Goal: Task Accomplishment & Management: Use online tool/utility

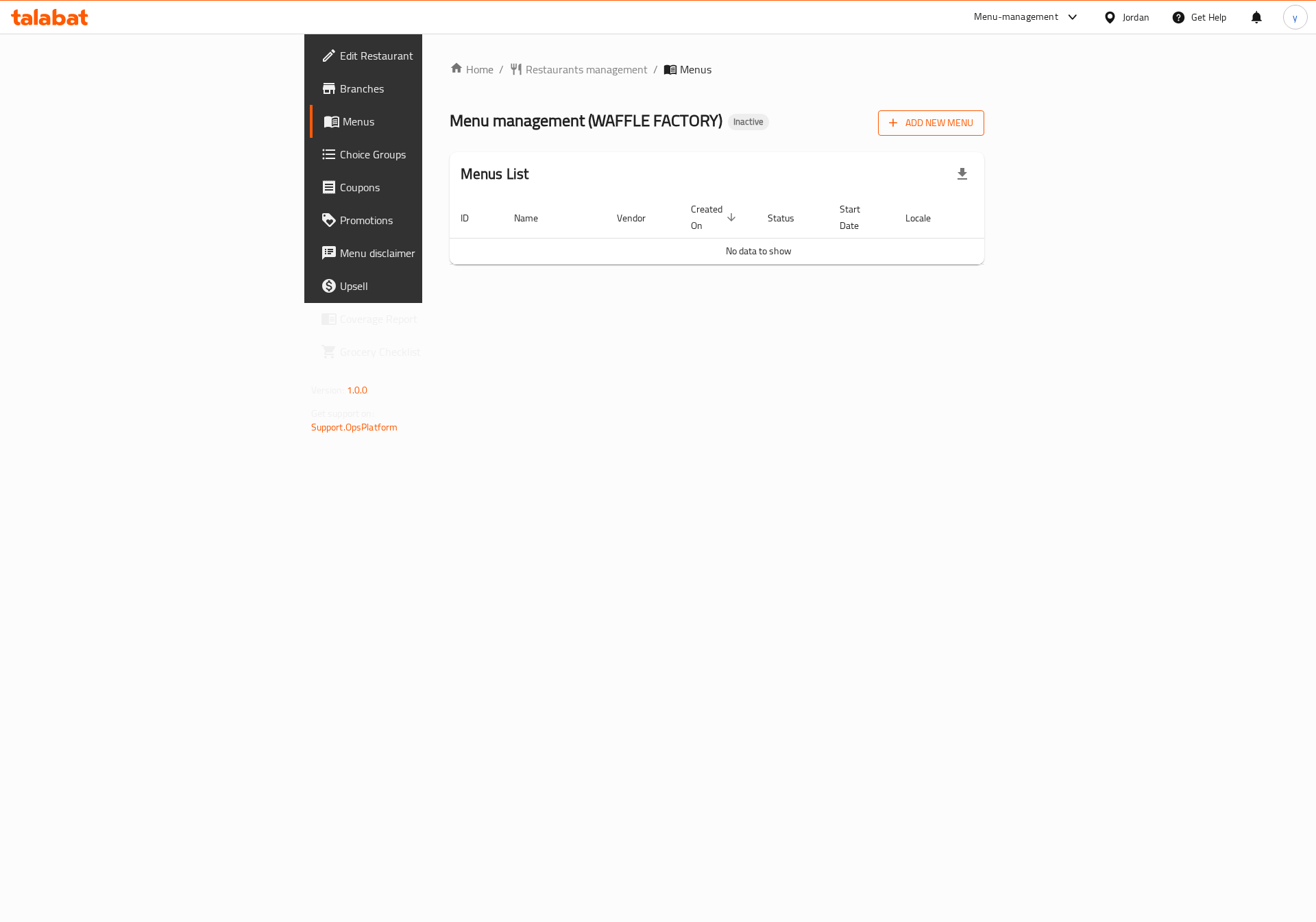
click at [973, 125] on span "Add New Menu" at bounding box center [931, 123] width 84 height 17
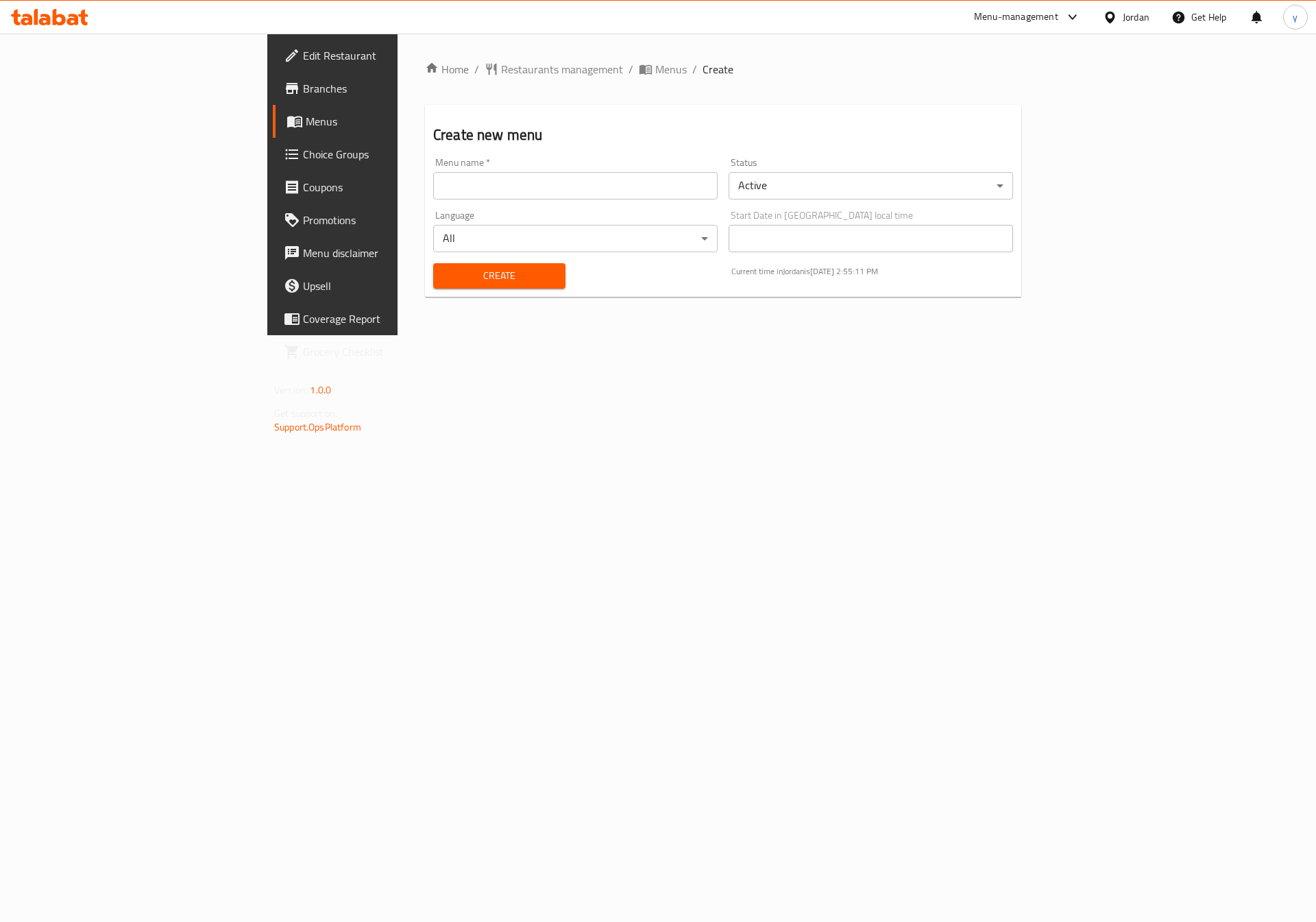
click at [527, 184] on input "text" at bounding box center [575, 185] width 285 height 27
type input "10\9\2025"
click at [465, 276] on span "Create" at bounding box center [499, 276] width 110 height 17
click at [306, 126] on span "Menus" at bounding box center [391, 121] width 171 height 16
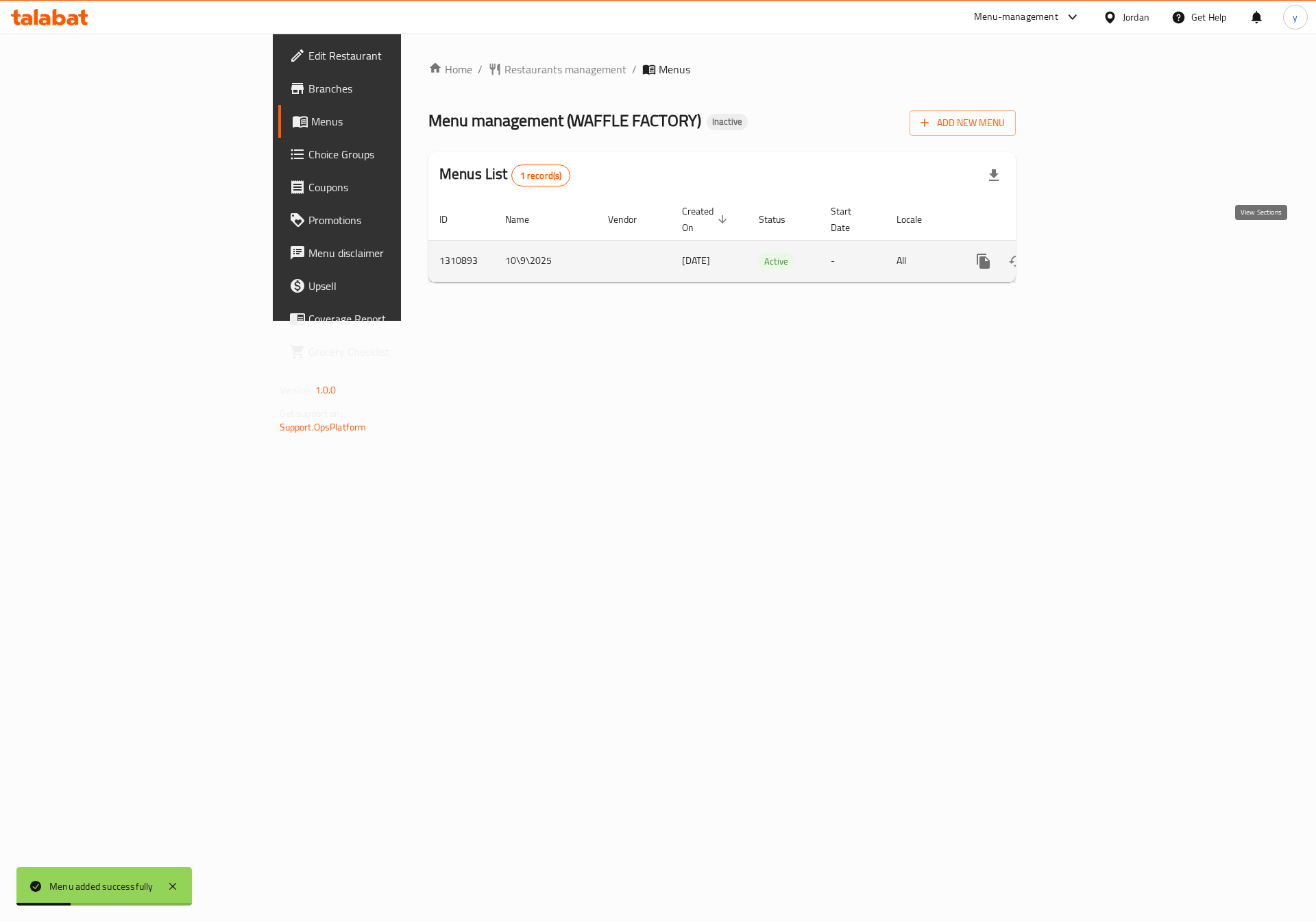
click at [1091, 253] on icon "enhanced table" at bounding box center [1082, 261] width 16 height 16
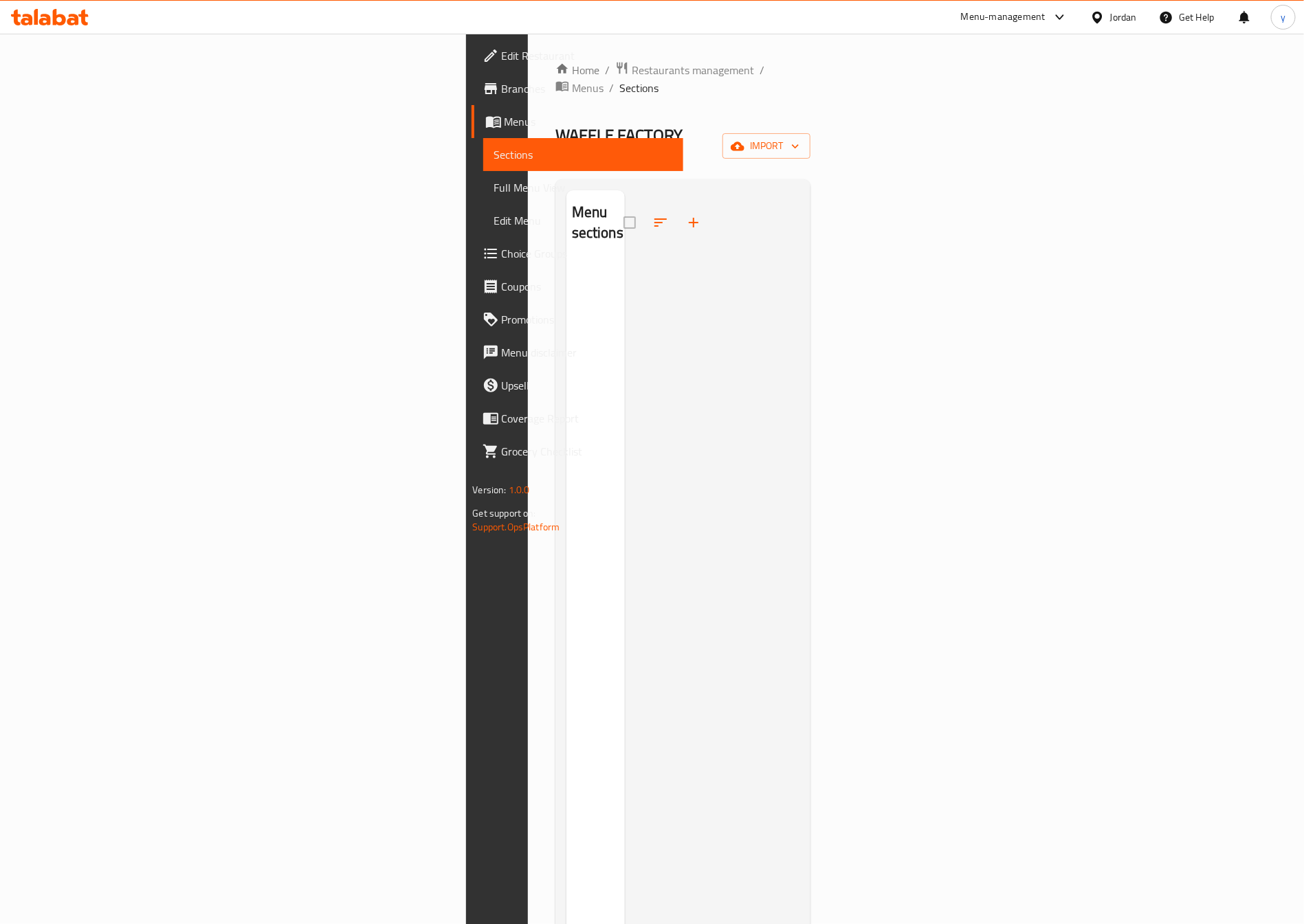
click at [472, 110] on link "Menus" at bounding box center [578, 122] width 212 height 33
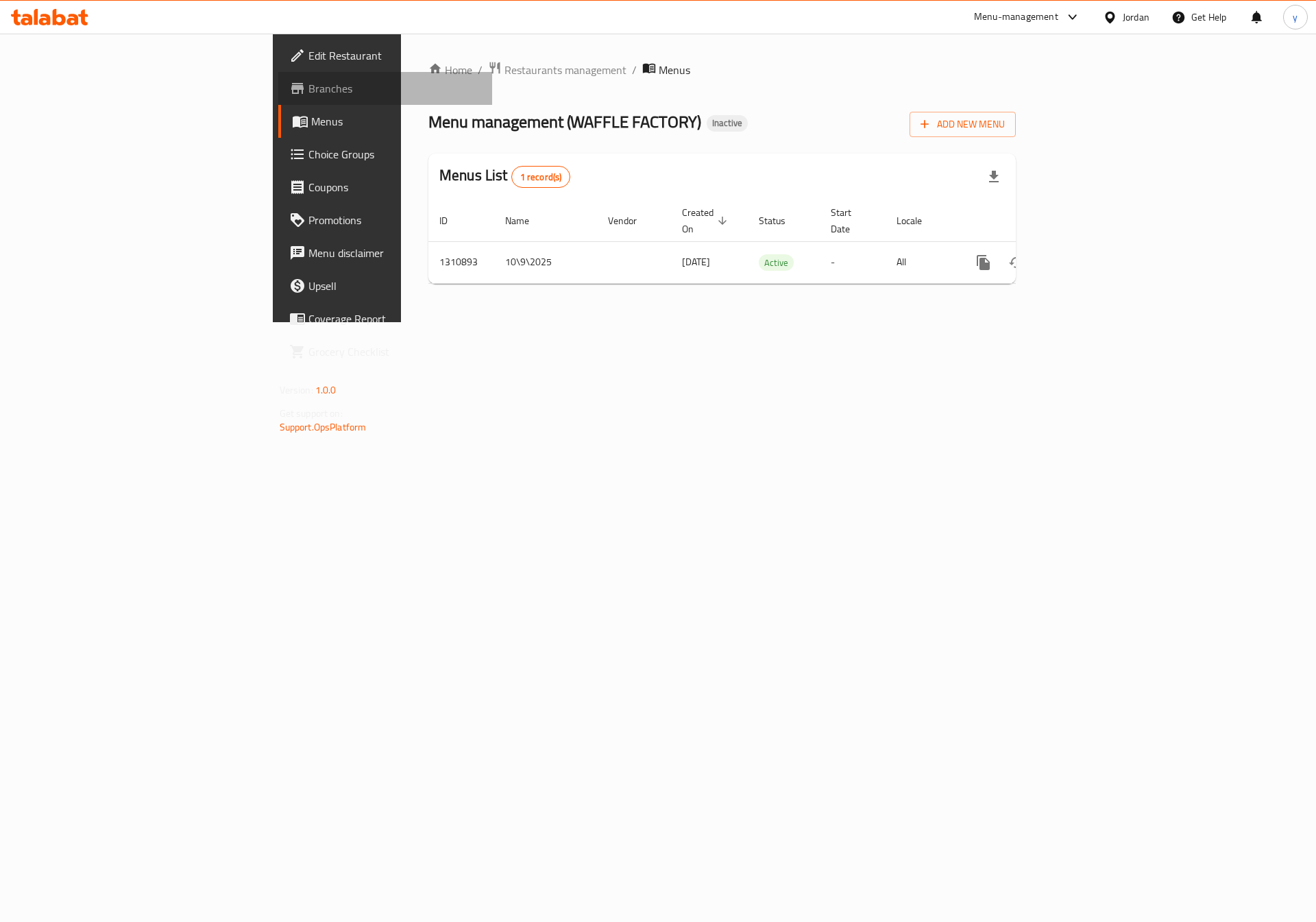
click at [308, 85] on span "Branches" at bounding box center [395, 88] width 173 height 16
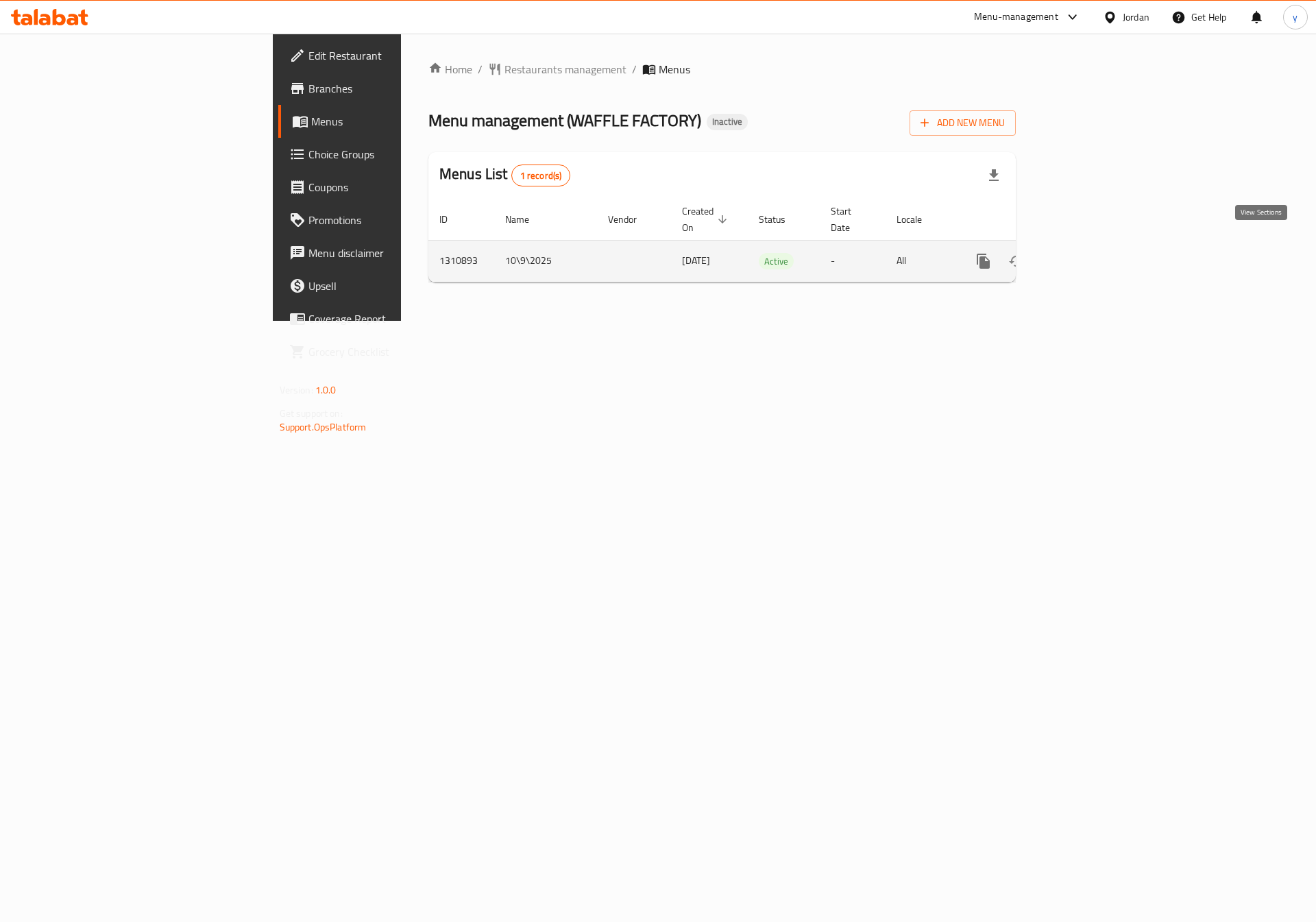
click at [1091, 253] on icon "enhanced table" at bounding box center [1082, 261] width 16 height 16
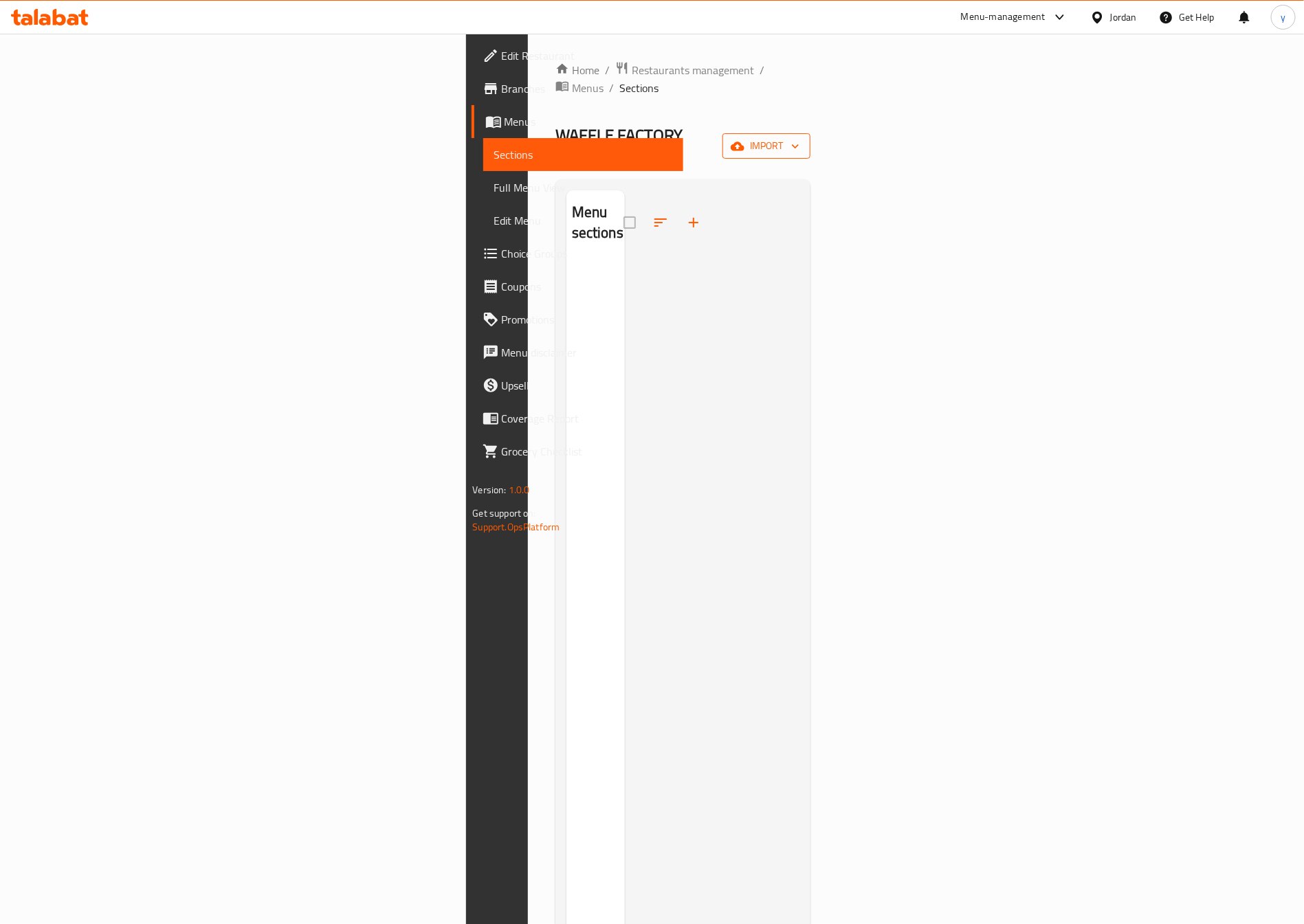
click at [810, 133] on button "import" at bounding box center [766, 146] width 88 height 25
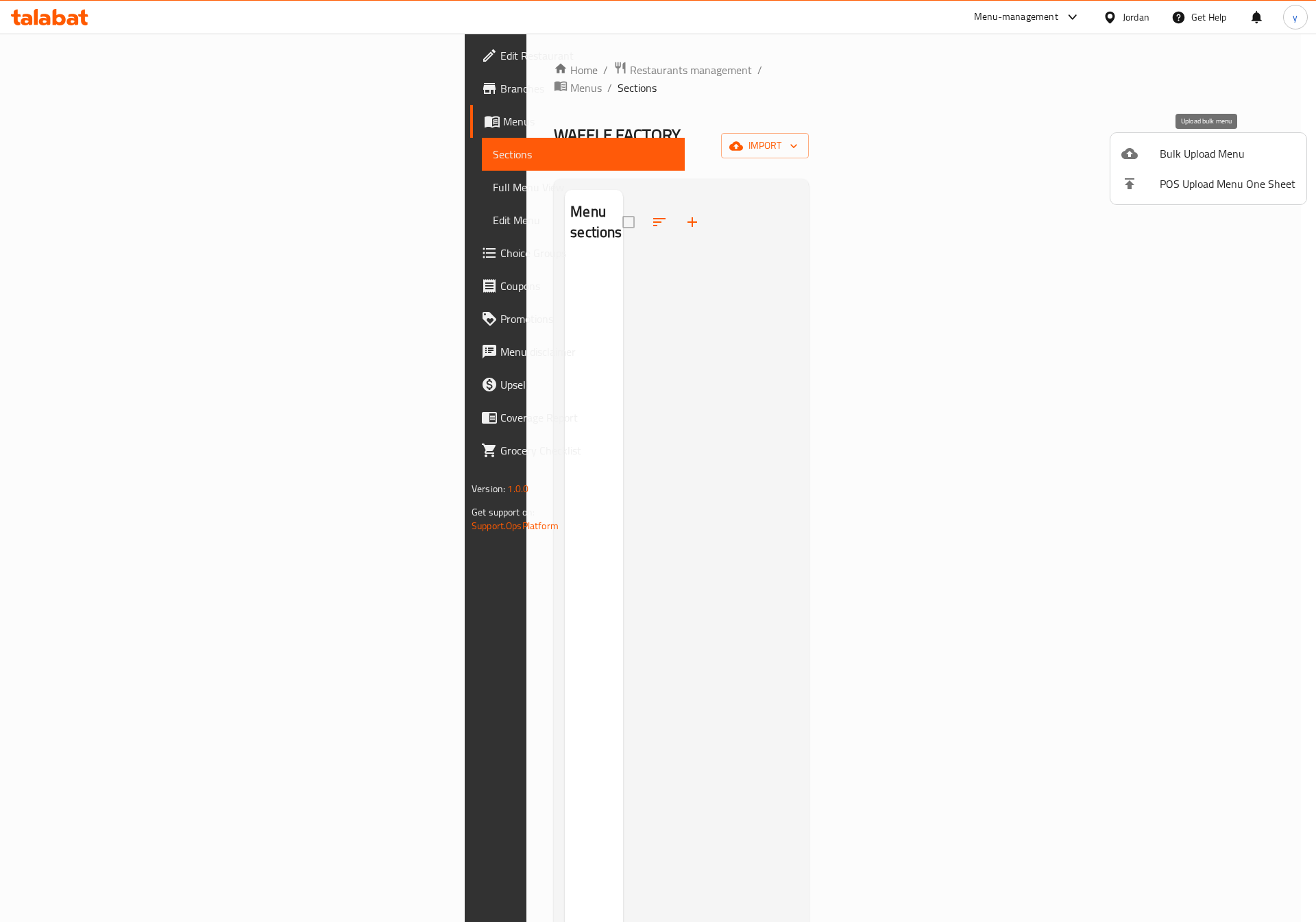
click at [1203, 156] on span "Bulk Upload Menu" at bounding box center [1228, 153] width 136 height 16
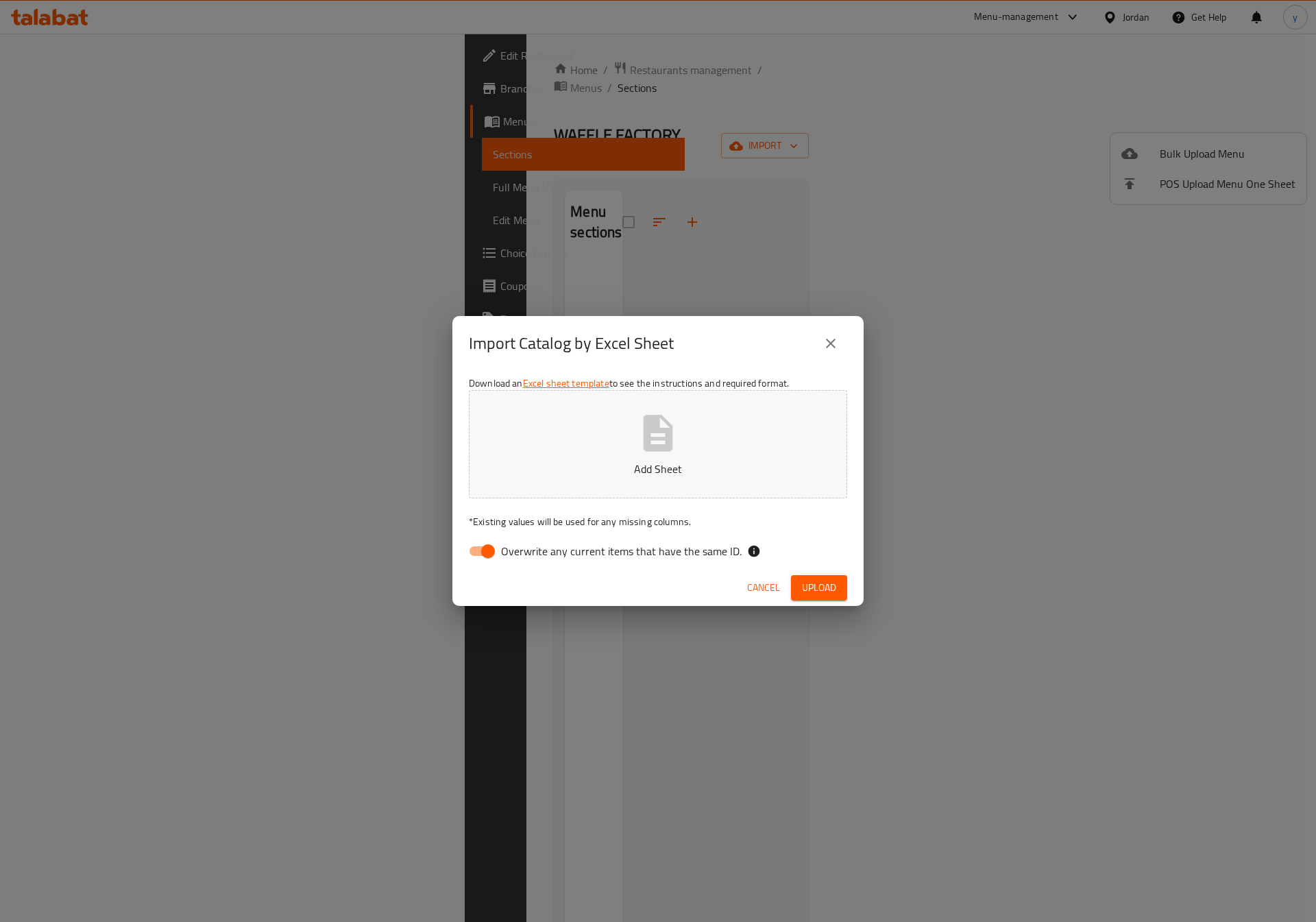
click at [498, 561] on input "Overwrite any current items that have the same ID." at bounding box center [487, 551] width 78 height 26
checkbox input "false"
click at [696, 414] on button "Add Sheet" at bounding box center [658, 444] width 379 height 108
click at [825, 591] on span "Upload" at bounding box center [819, 588] width 34 height 17
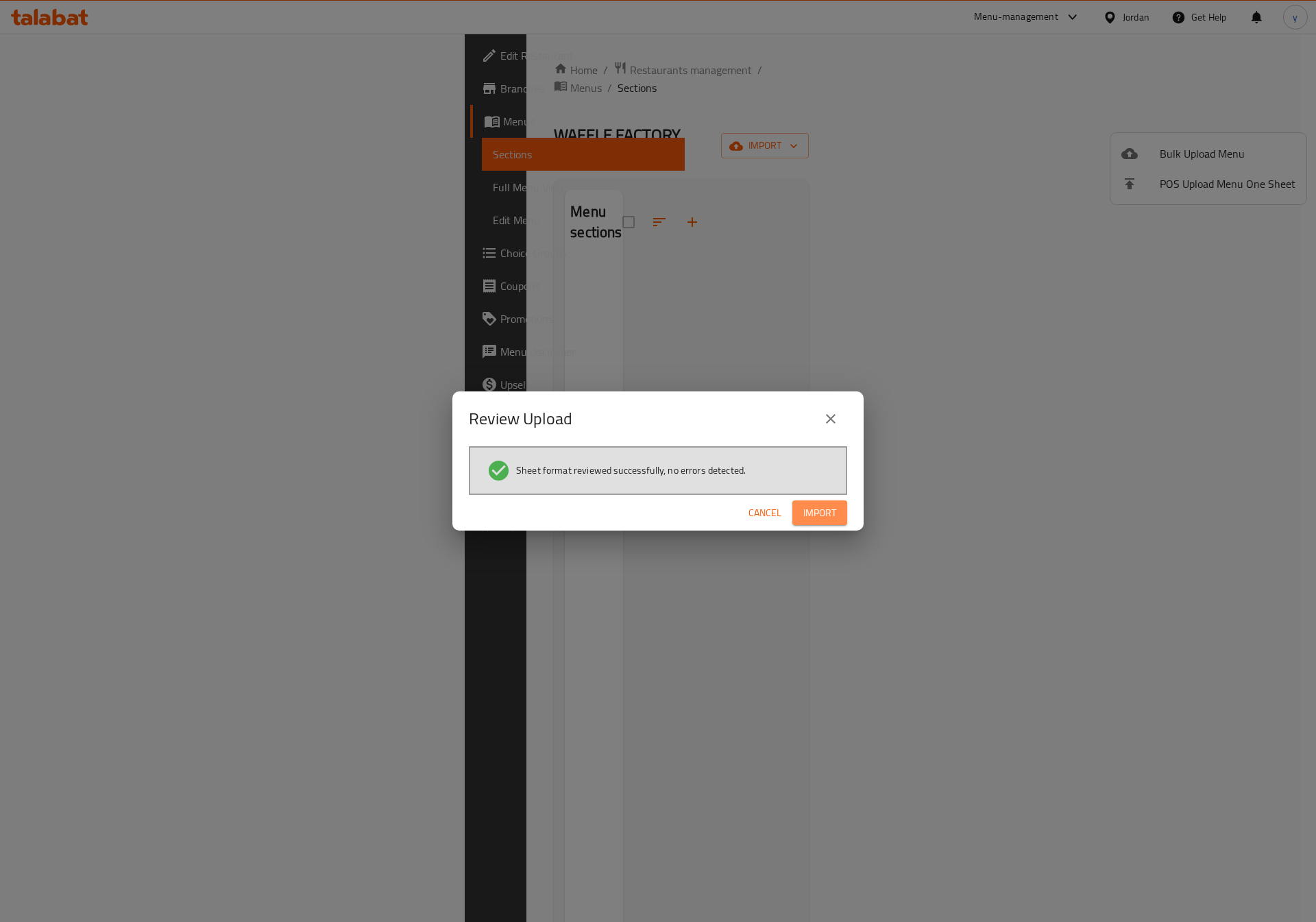
click at [815, 513] on span "Import" at bounding box center [820, 513] width 33 height 17
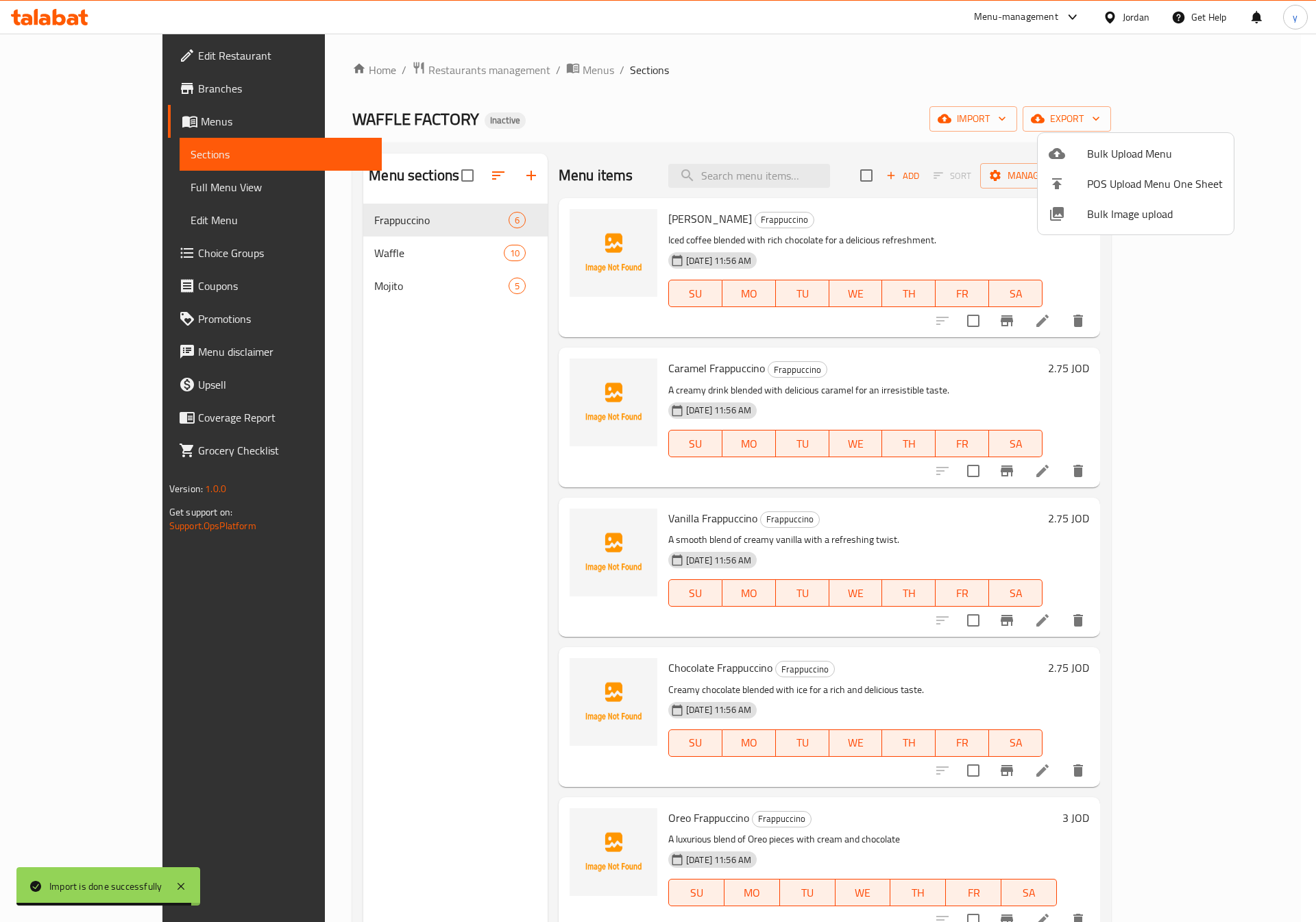
click at [40, 192] on div at bounding box center [658, 461] width 1316 height 922
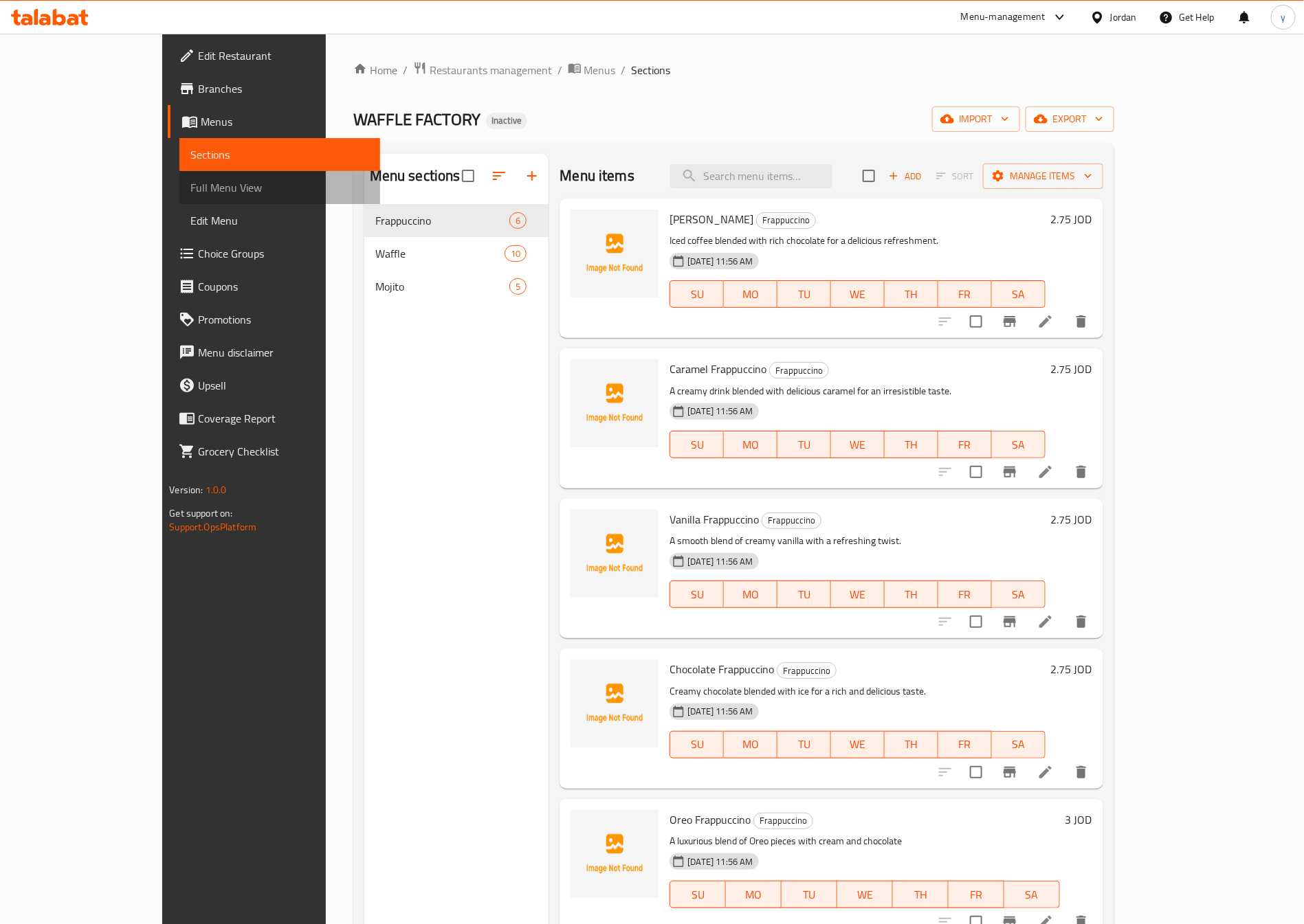
click at [190, 194] on span "Full Menu View" at bounding box center [279, 187] width 179 height 16
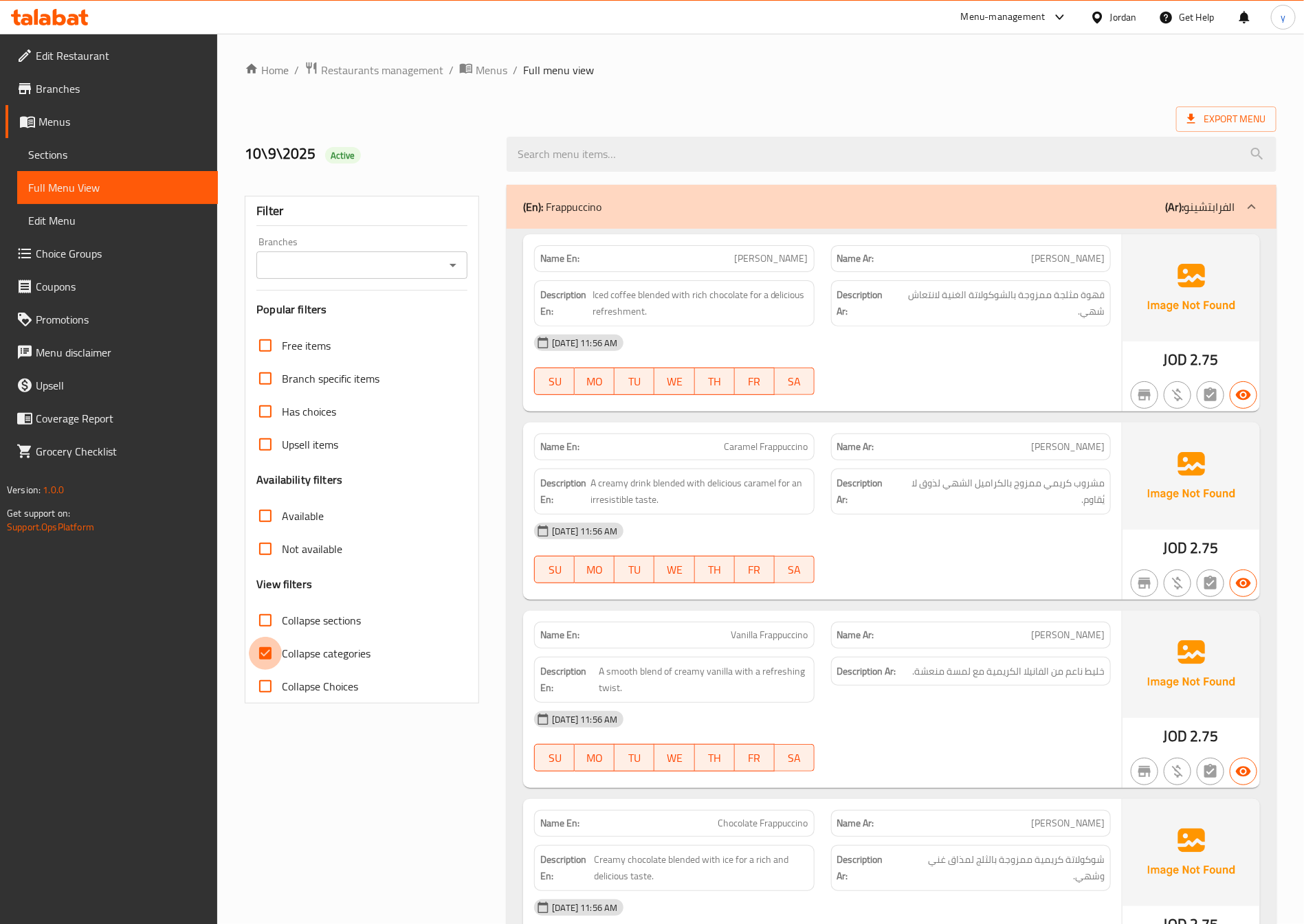
click at [263, 652] on input "Collapse categories" at bounding box center [266, 654] width 33 height 33
checkbox input "false"
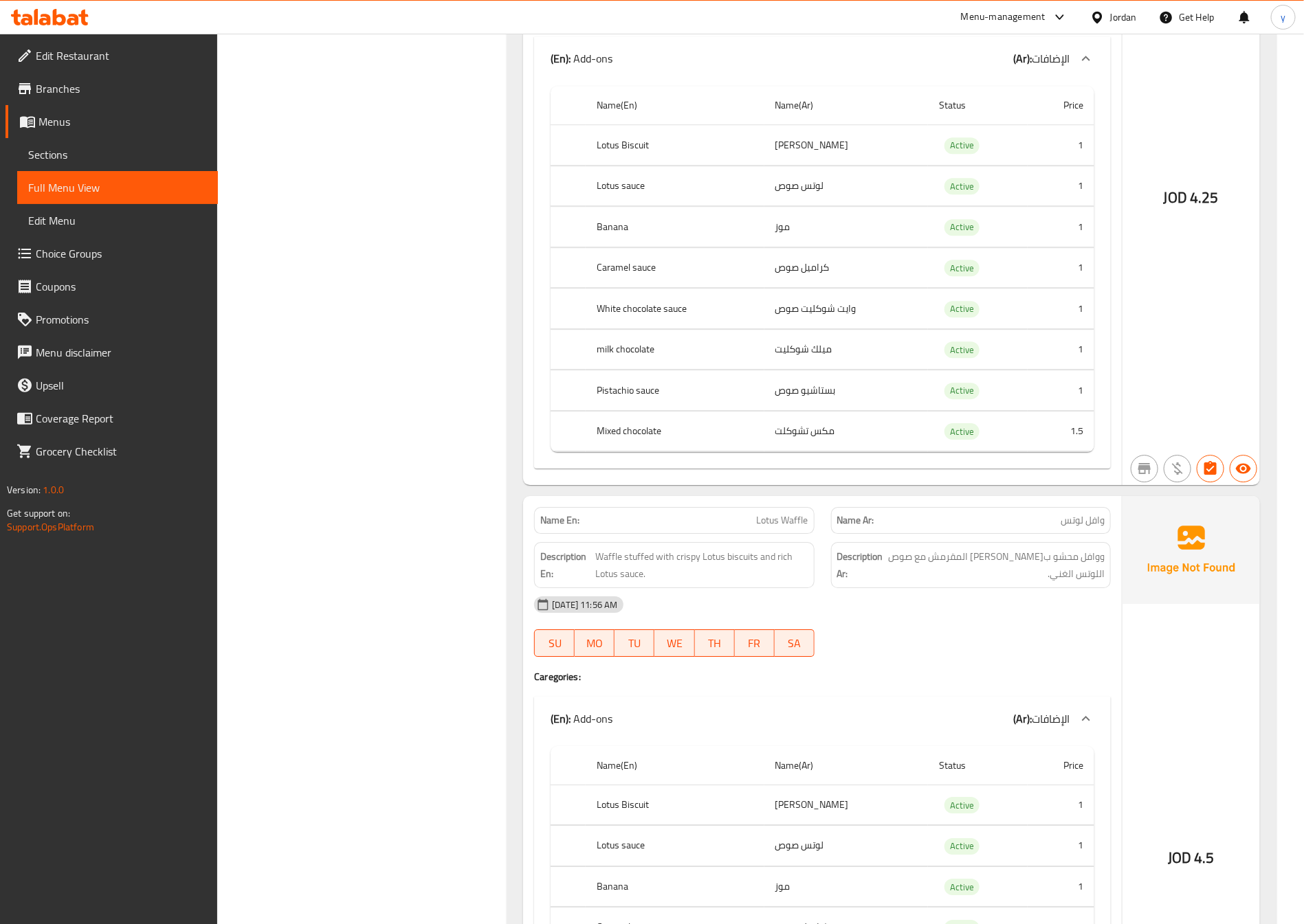
scroll to position [7216, 0]
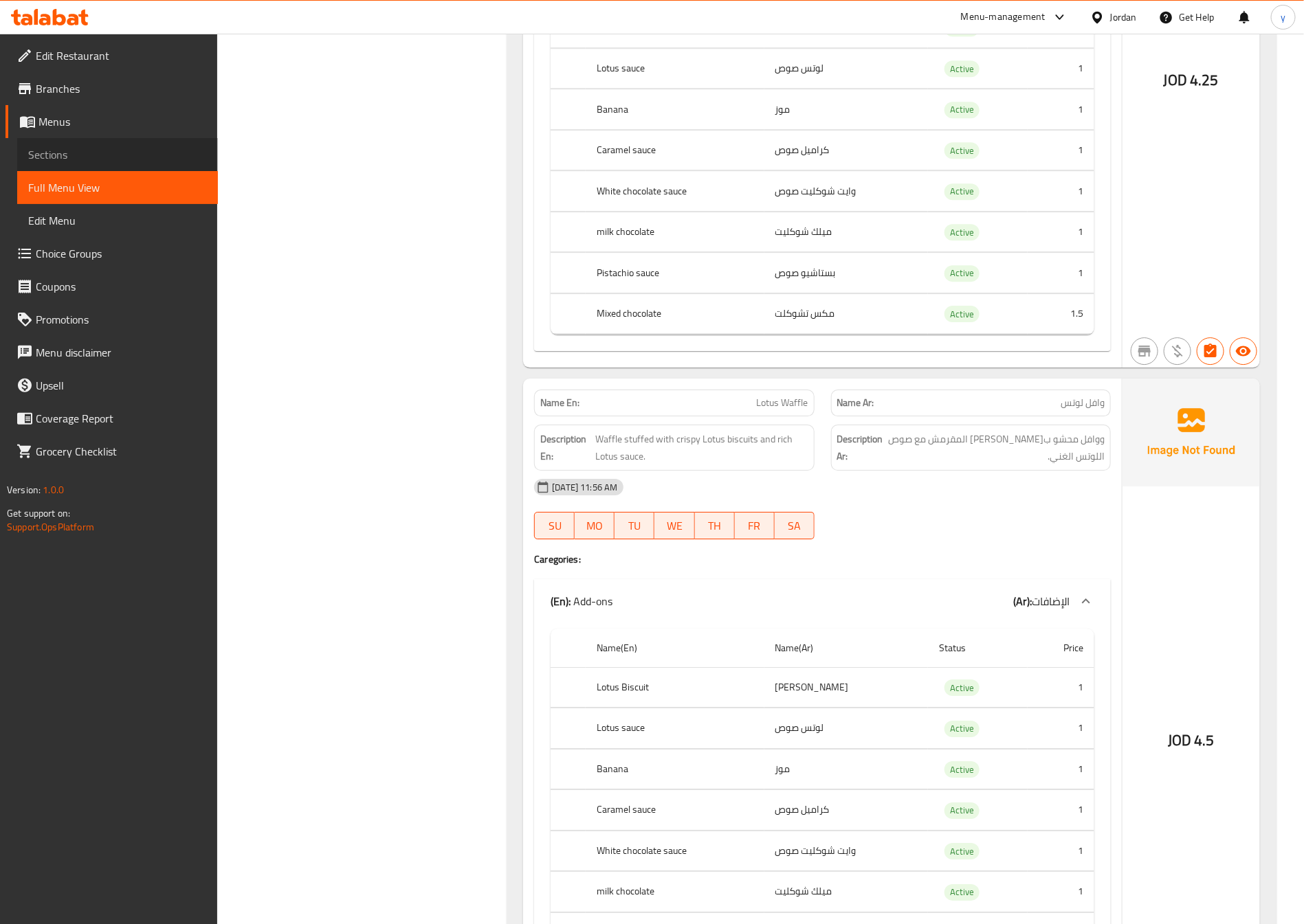
click at [151, 147] on span "Sections" at bounding box center [117, 154] width 179 height 16
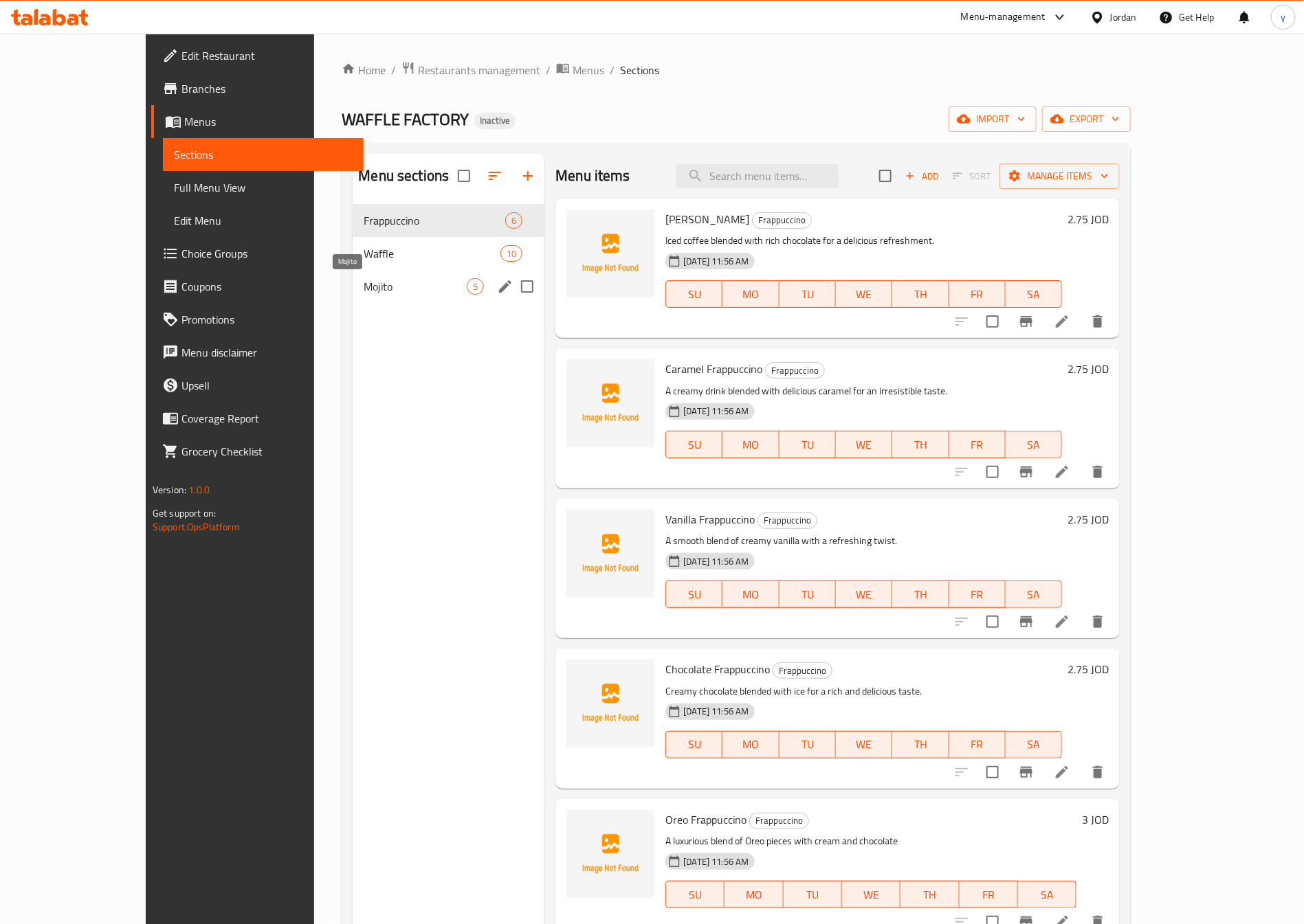
click at [364, 286] on span "Mojito" at bounding box center [416, 286] width 103 height 16
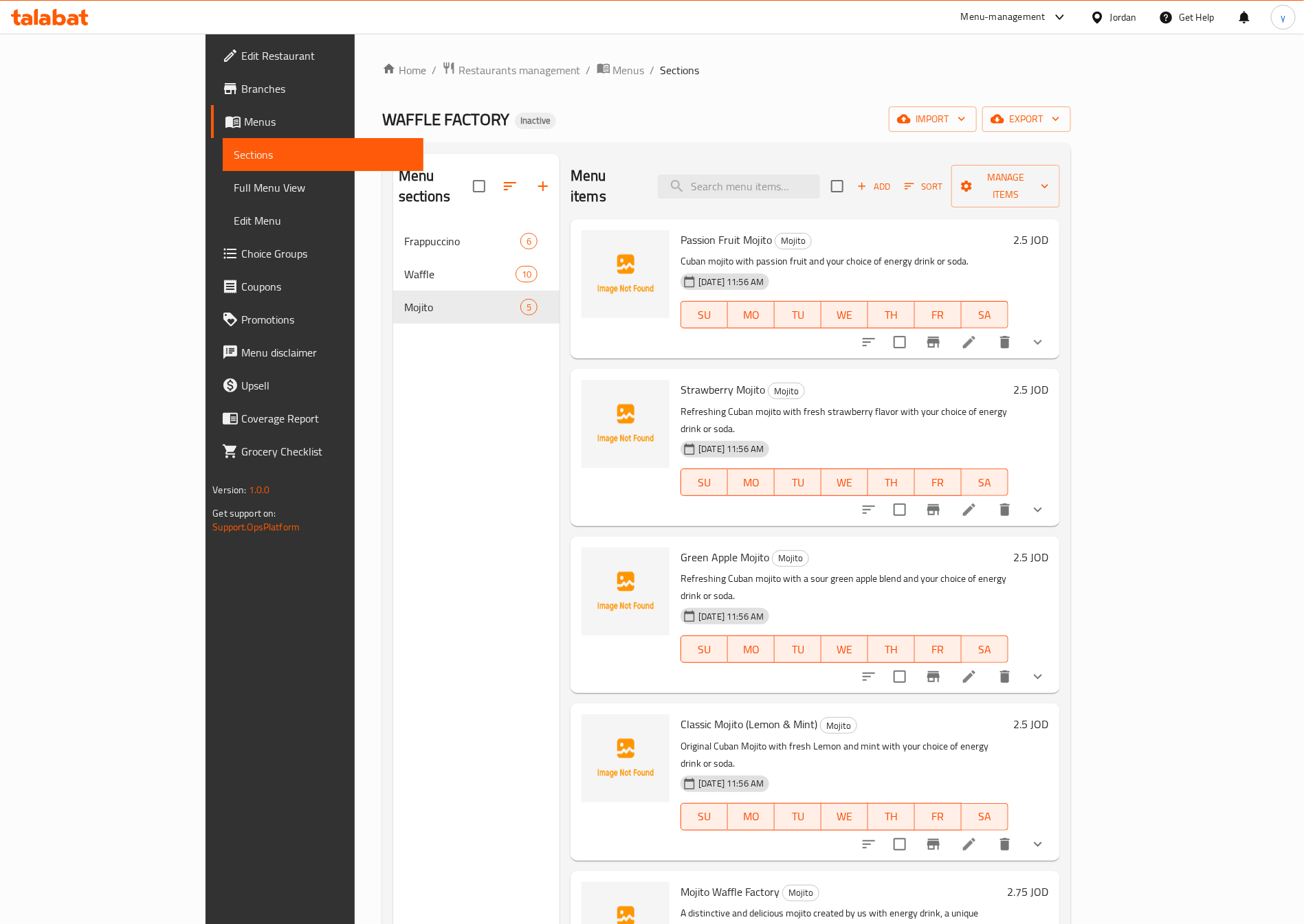
drag, startPoint x: 80, startPoint y: 184, endPoint x: 213, endPoint y: 207, distance: 135.0
click at [234, 184] on span "Full Menu View" at bounding box center [323, 187] width 179 height 16
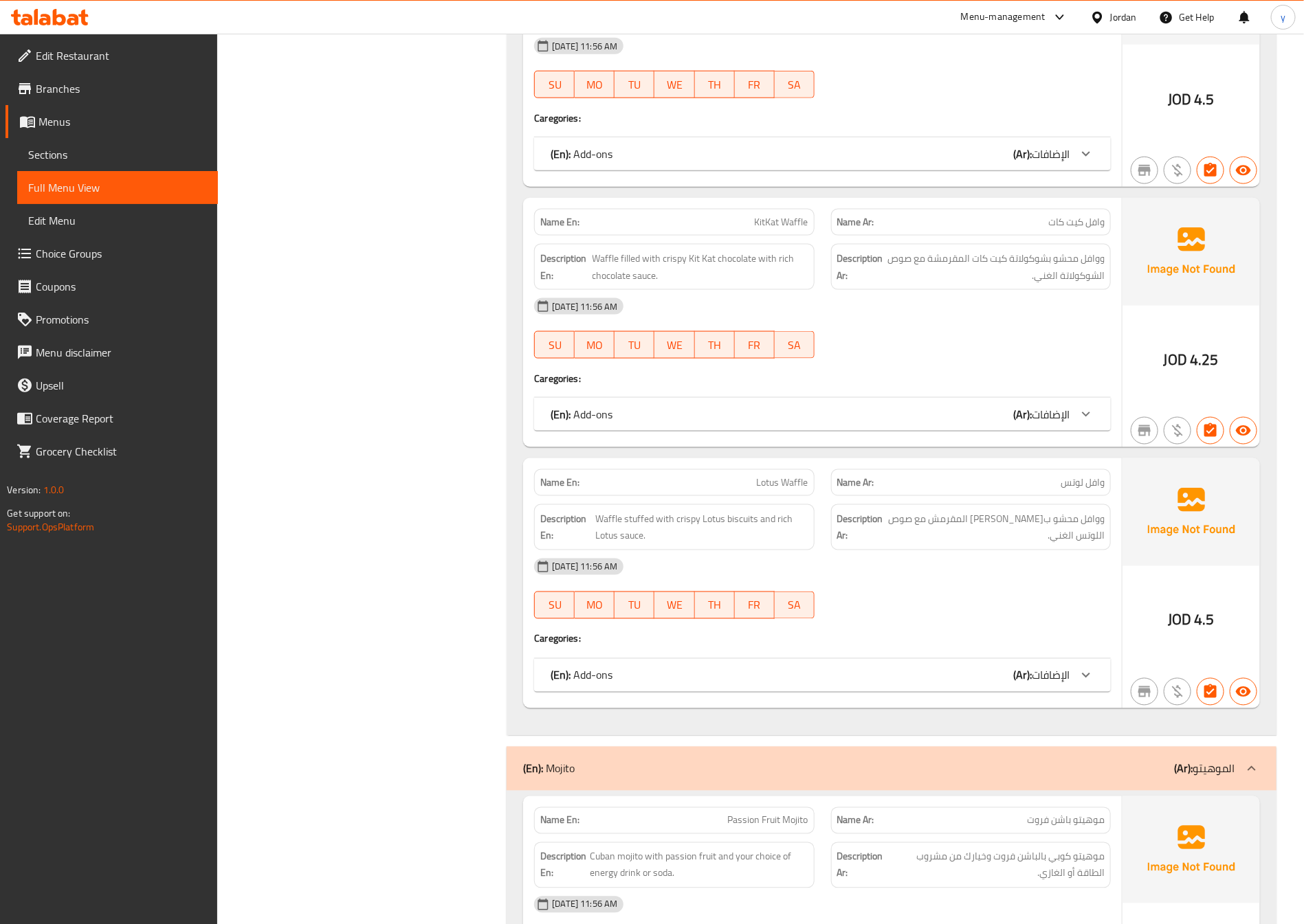
scroll to position [4639, 0]
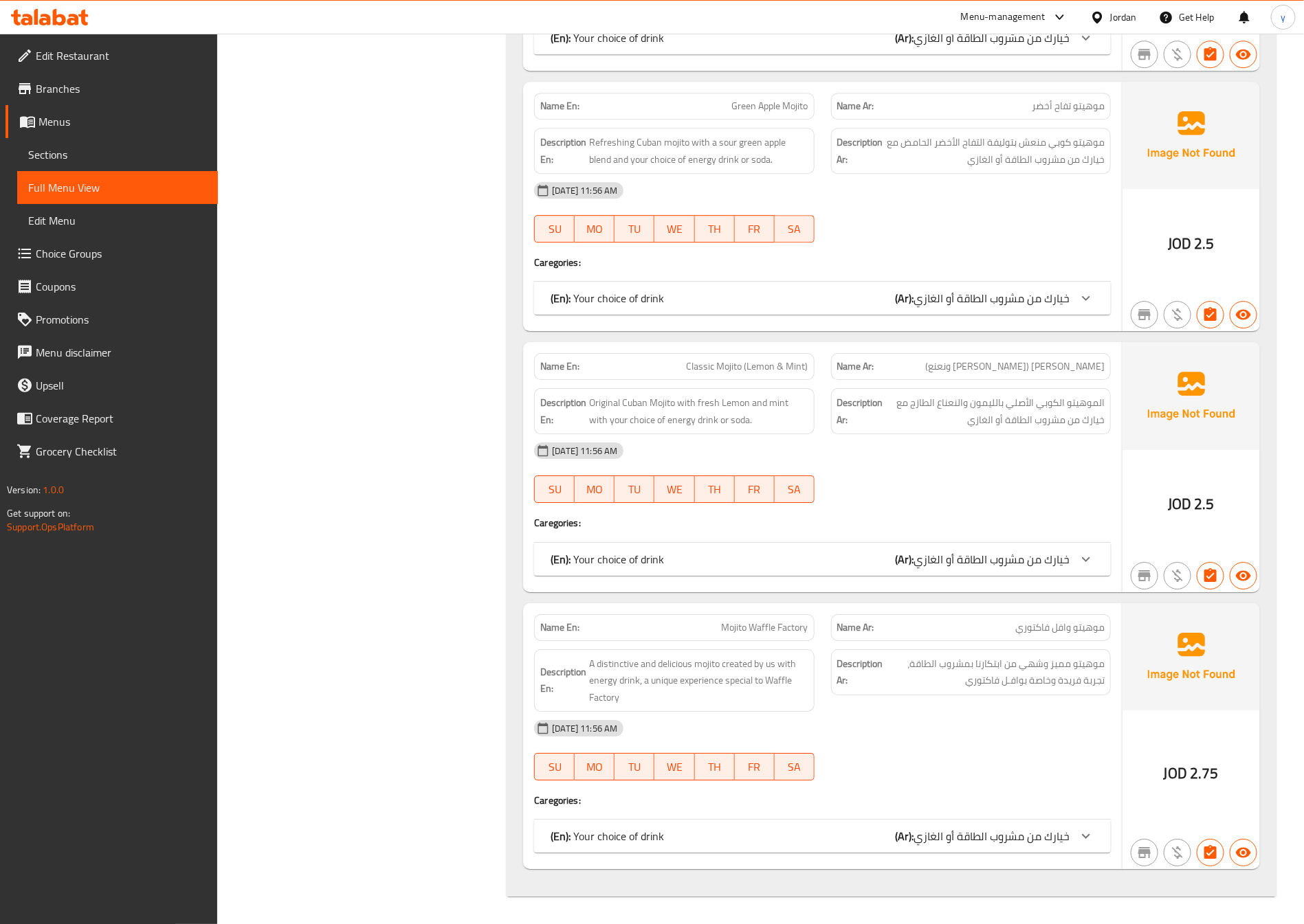
click at [975, 834] on span "خيارك من مشروب الطاقة أو الغازي" at bounding box center [991, 836] width 156 height 21
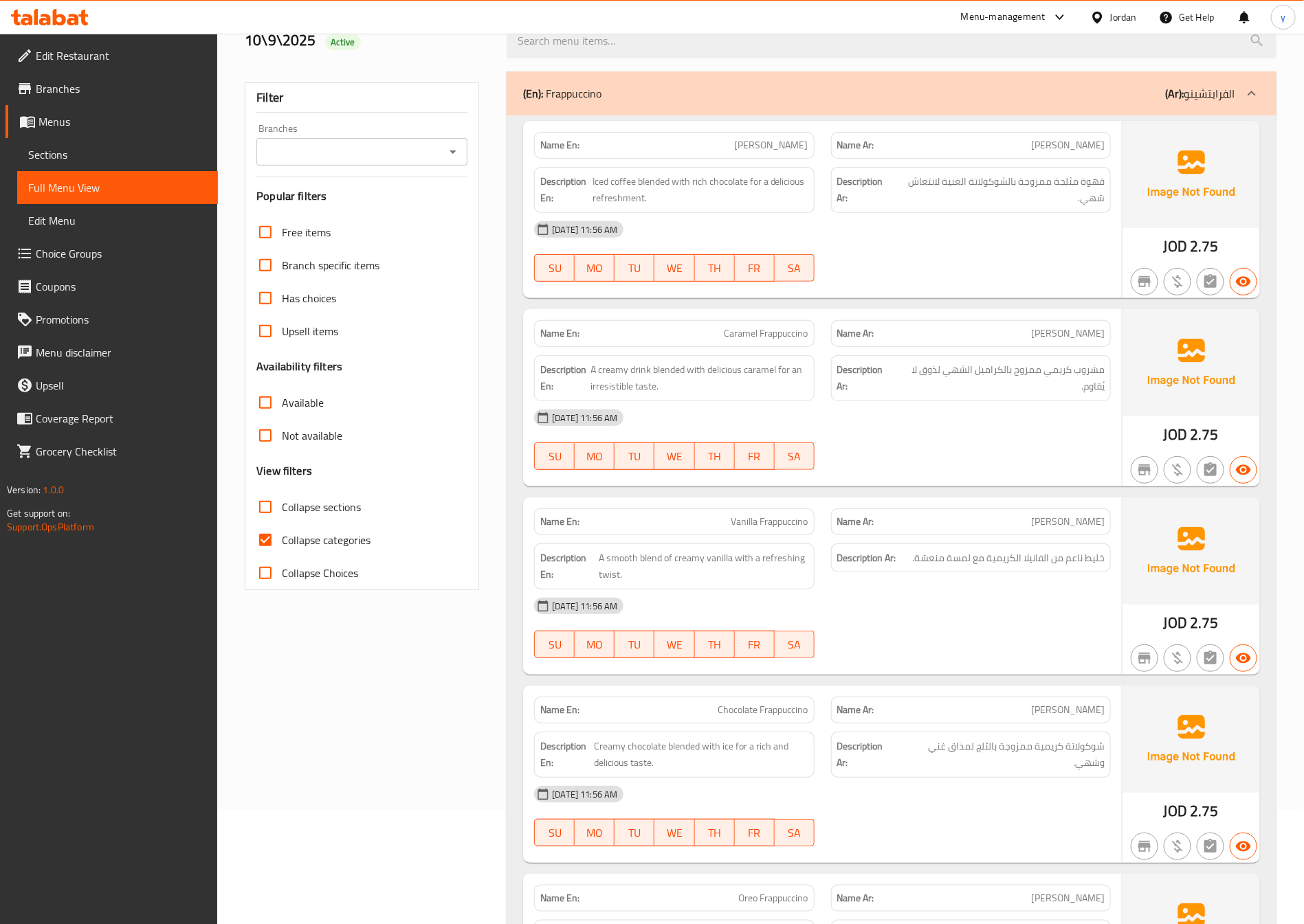
scroll to position [0, 0]
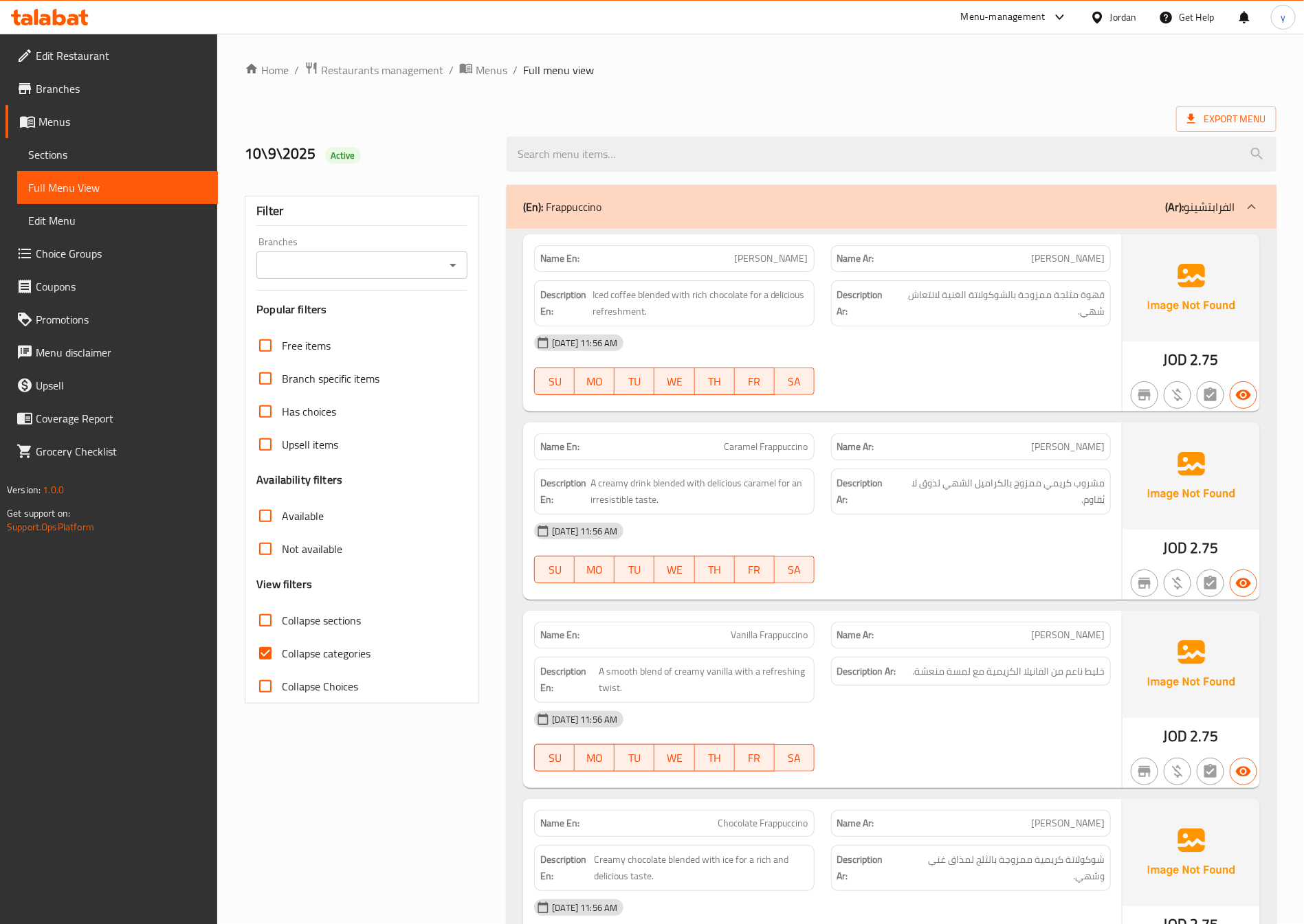
click at [266, 644] on input "Collapse categories" at bounding box center [266, 654] width 33 height 33
checkbox input "false"
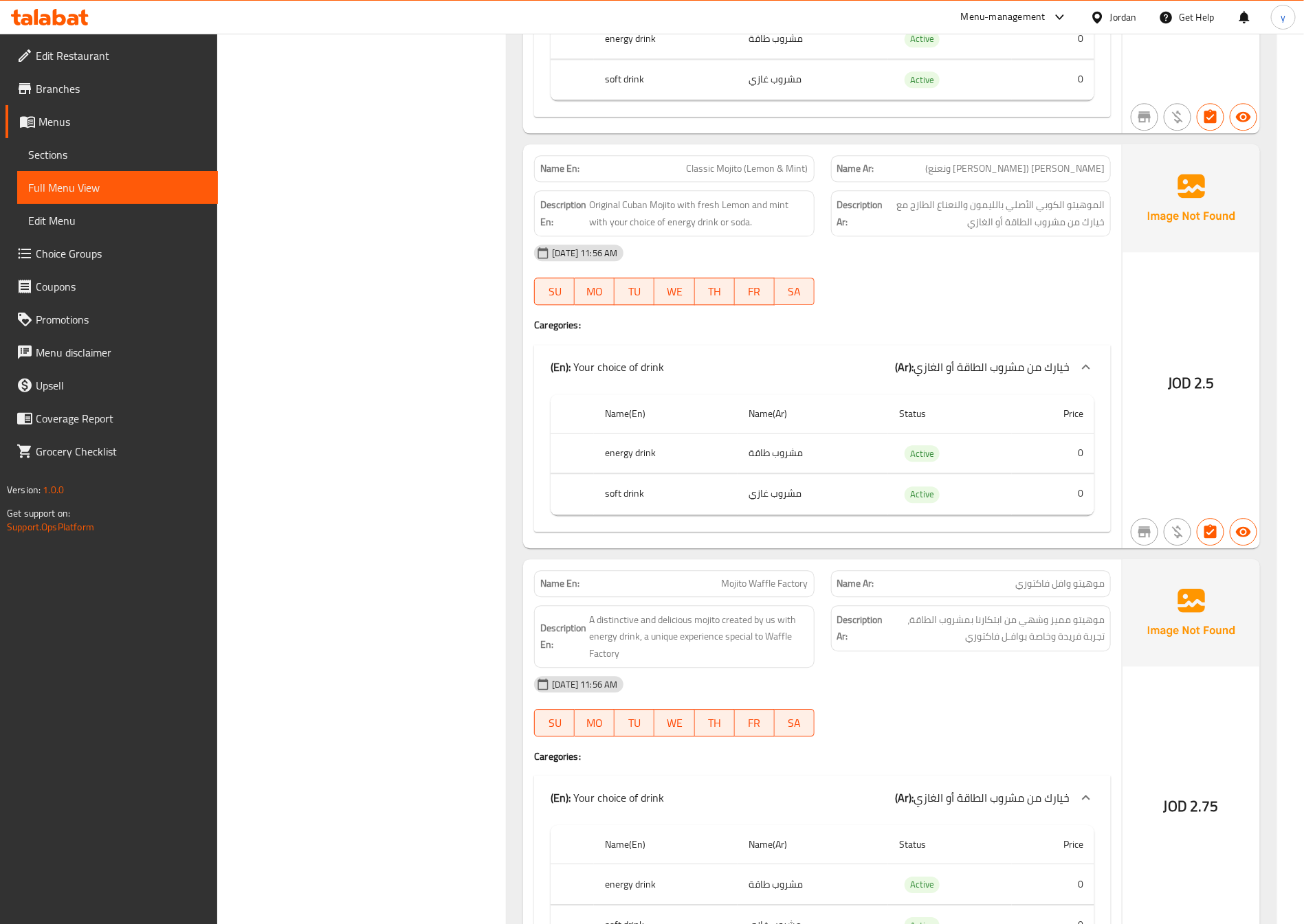
scroll to position [9293, 0]
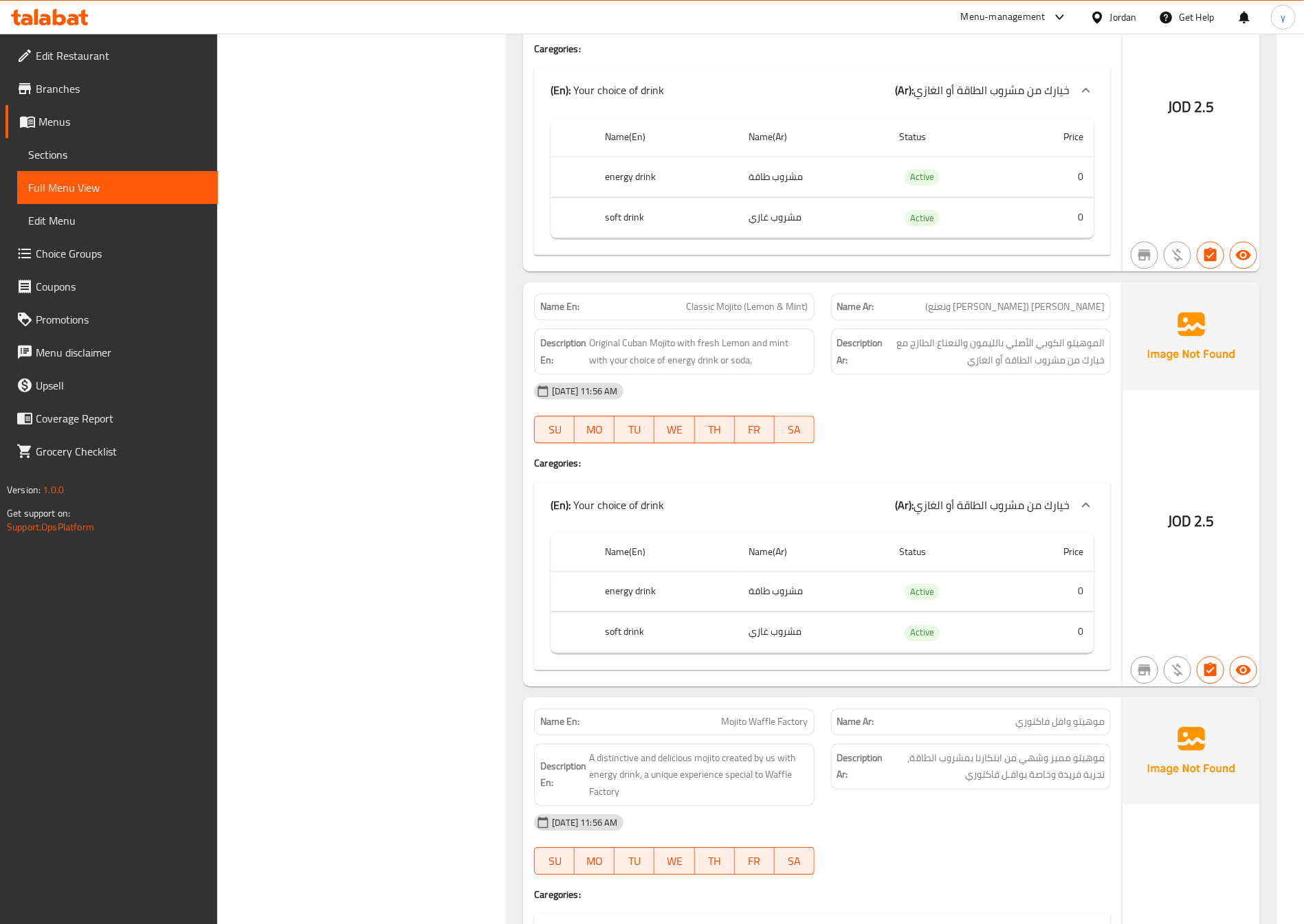
click at [78, 54] on span "Edit Restaurant" at bounding box center [121, 55] width 172 height 16
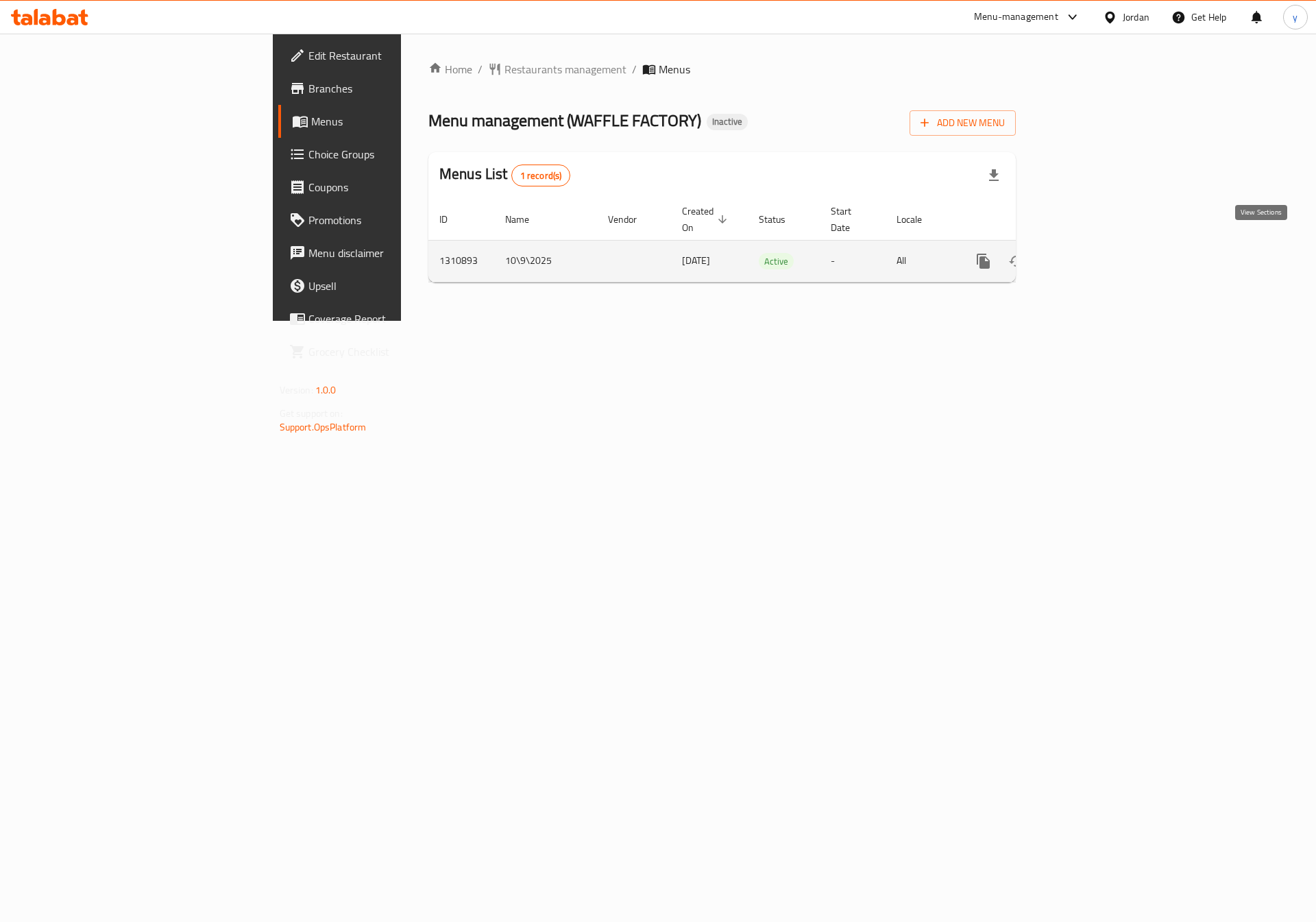
click at [1088, 255] on icon "enhanced table" at bounding box center [1082, 261] width 12 height 12
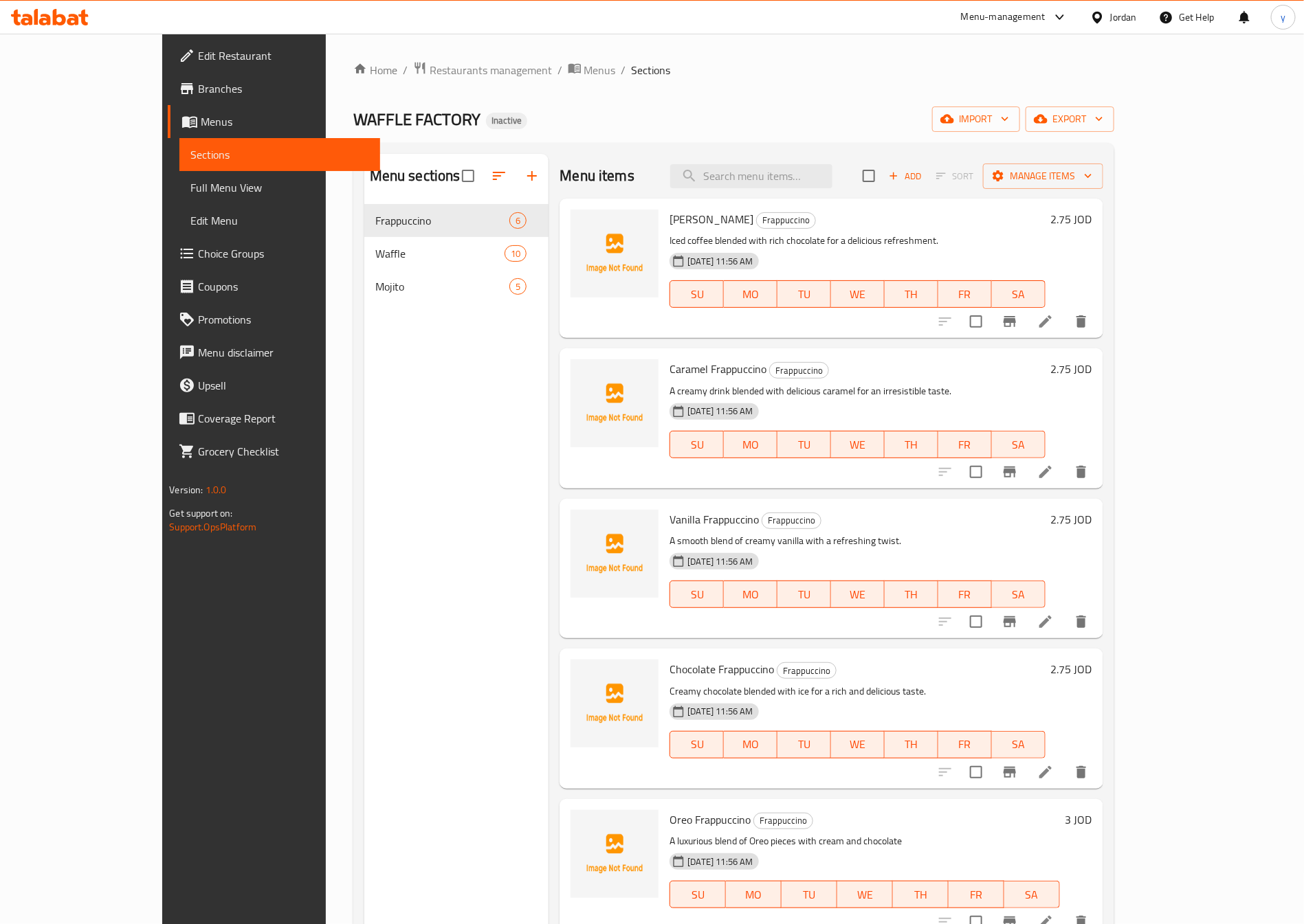
click at [190, 190] on span "Full Menu View" at bounding box center [279, 187] width 179 height 16
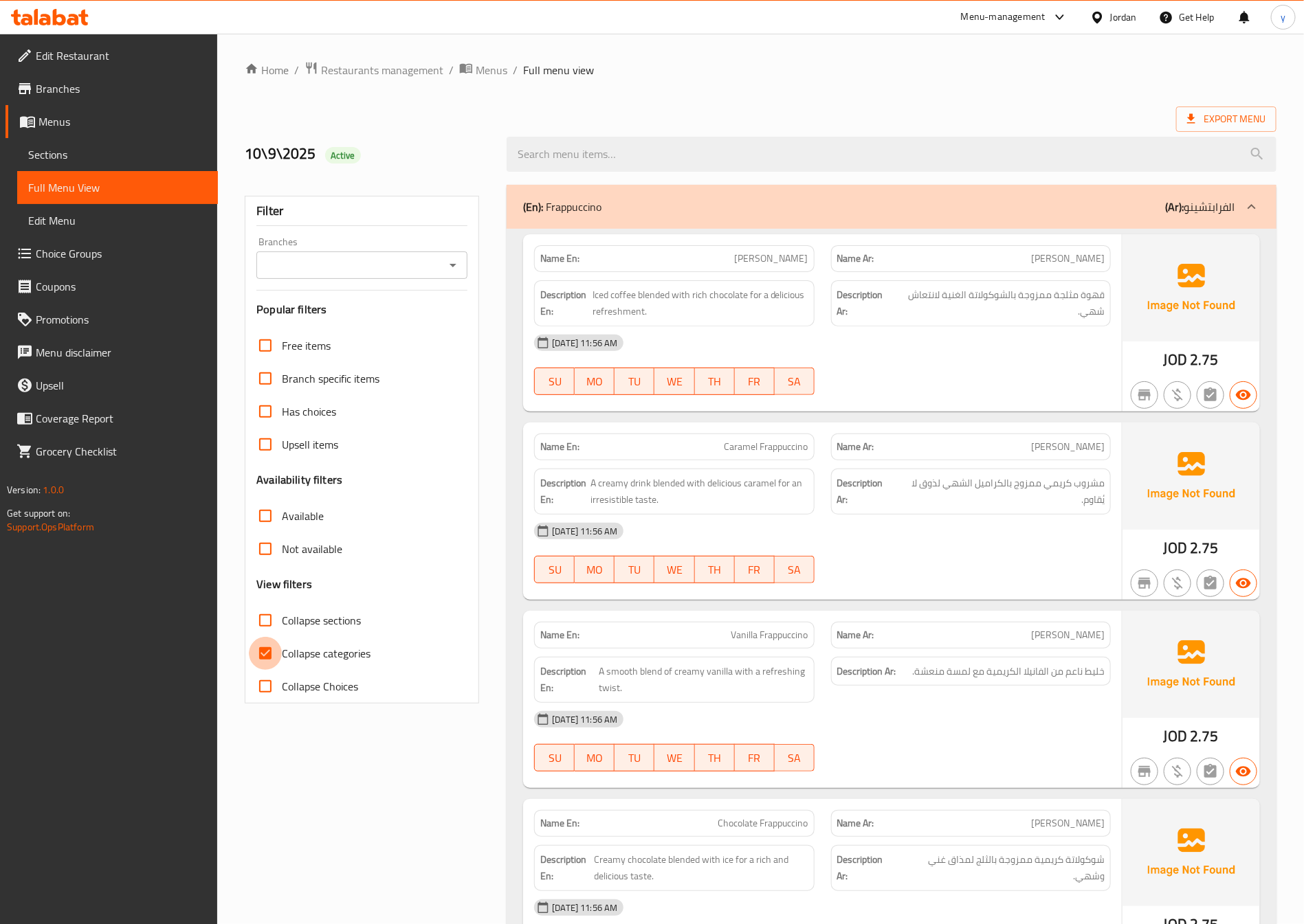
click at [263, 656] on input "Collapse categories" at bounding box center [266, 654] width 33 height 33
checkbox input "false"
click at [114, 157] on span "Sections" at bounding box center [117, 154] width 179 height 16
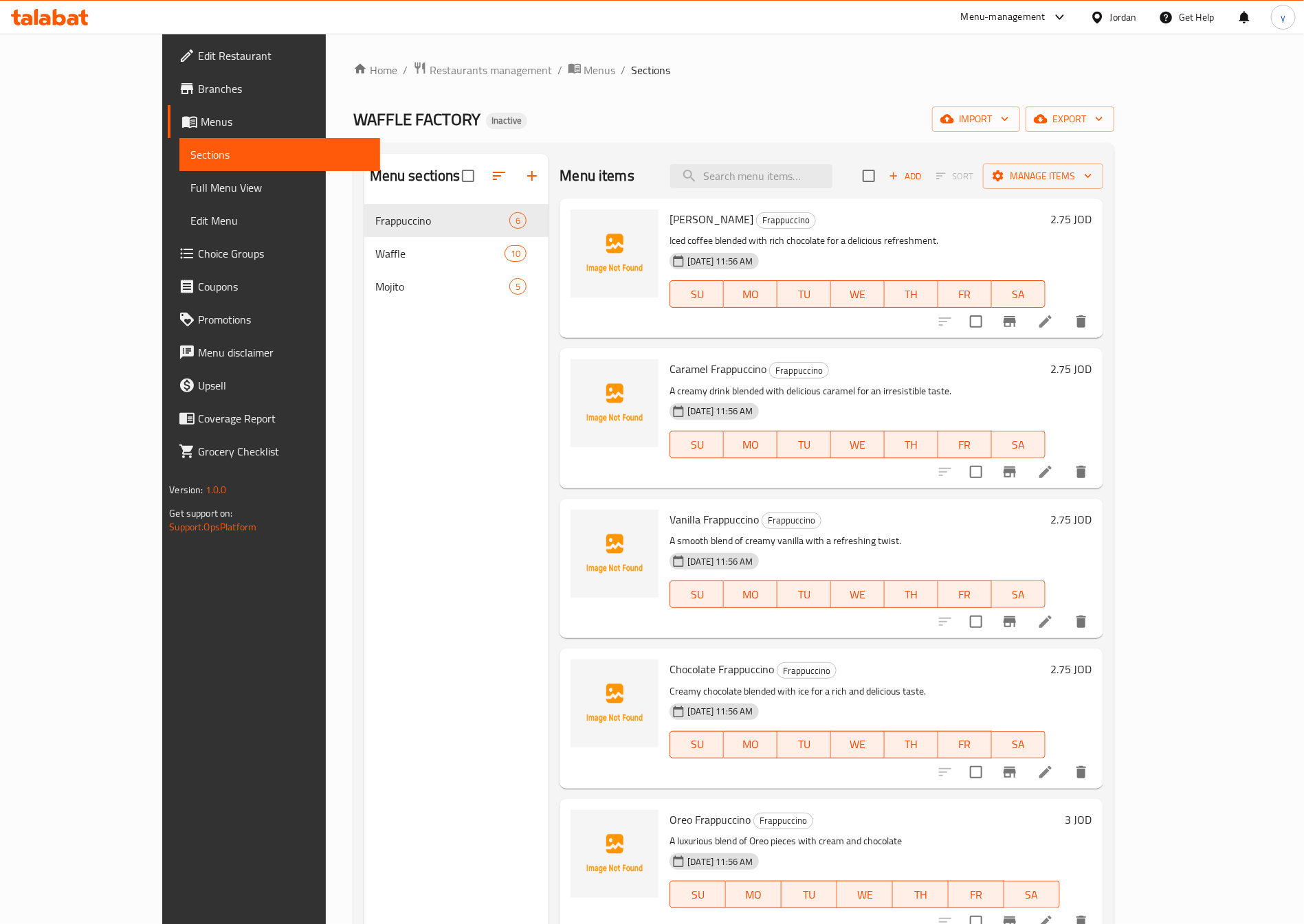
click at [418, 431] on div "Menu sections Frappuccino 6 Waffle 10 Mojito 5" at bounding box center [457, 616] width 185 height 924
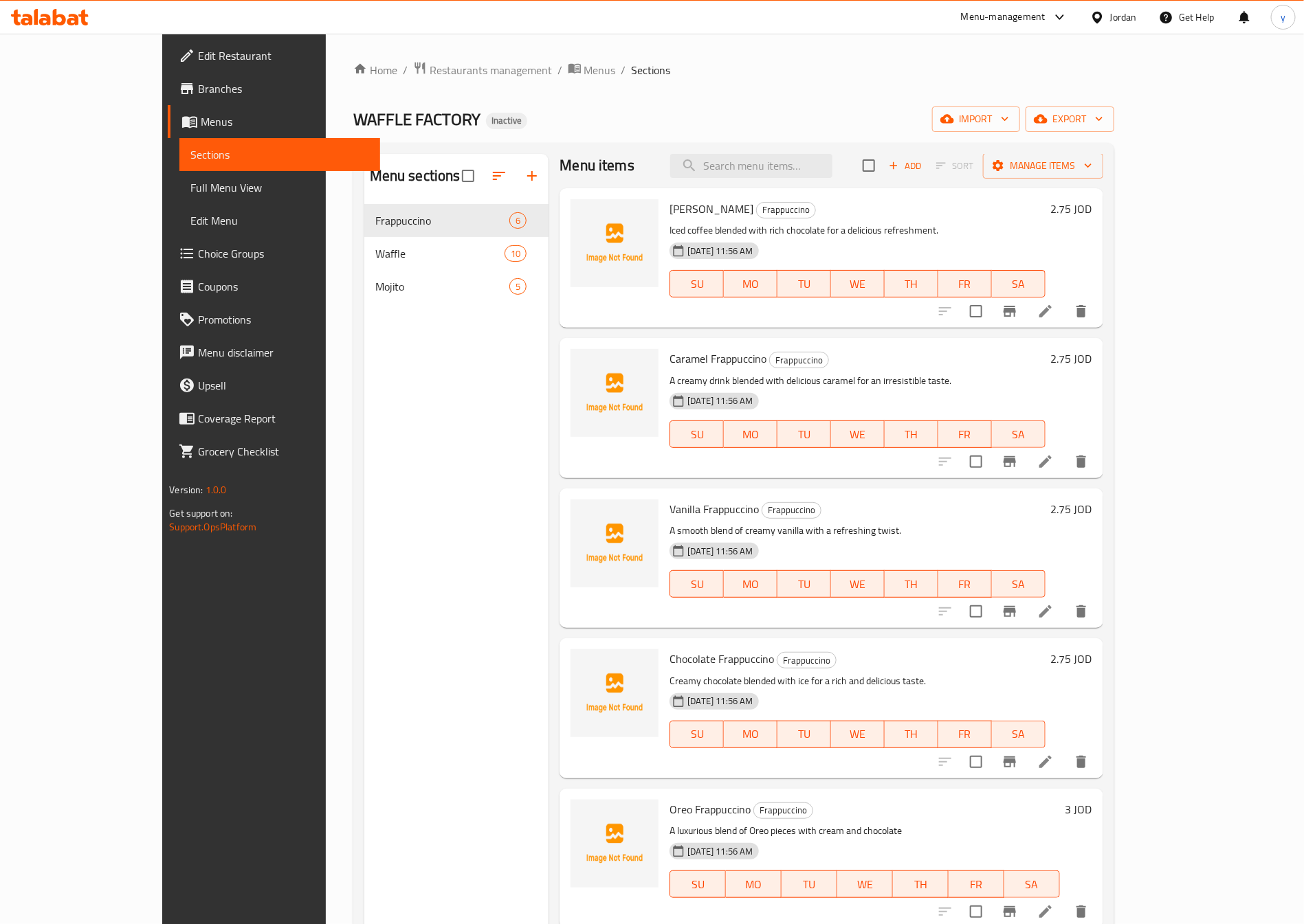
click at [369, 390] on div "Menu sections Frappuccino 6 Waffle 10 Mojito 5" at bounding box center [457, 616] width 185 height 924
click at [198, 58] on span "Edit Restaurant" at bounding box center [283, 55] width 172 height 16
